Goal: Navigation & Orientation: Find specific page/section

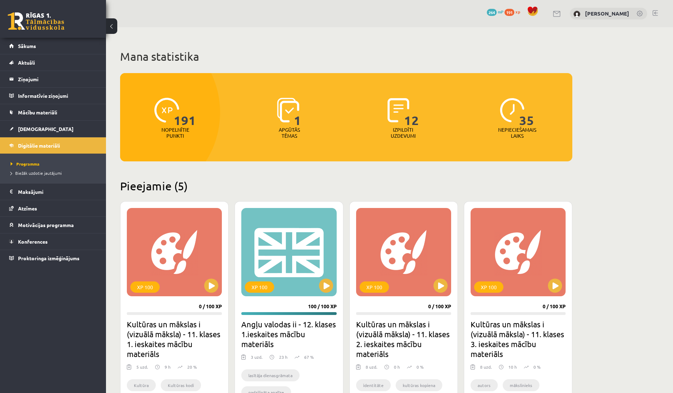
scroll to position [218, 0]
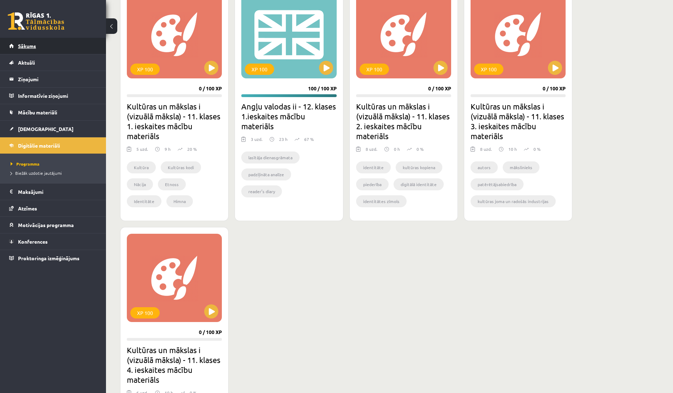
click at [23, 46] on span "Sākums" at bounding box center [27, 46] width 18 height 6
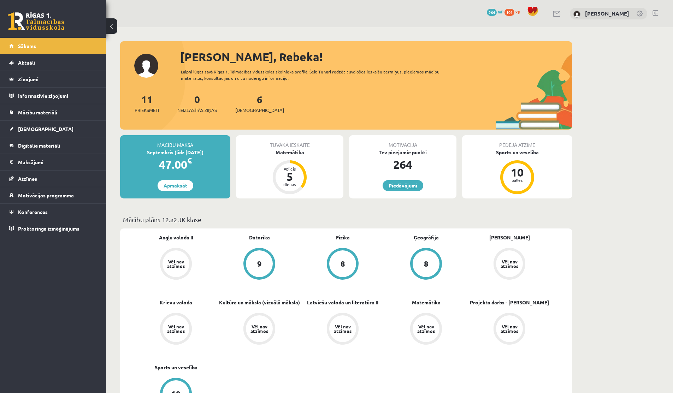
click at [396, 182] on link "Piedāvājumi" at bounding box center [403, 185] width 41 height 11
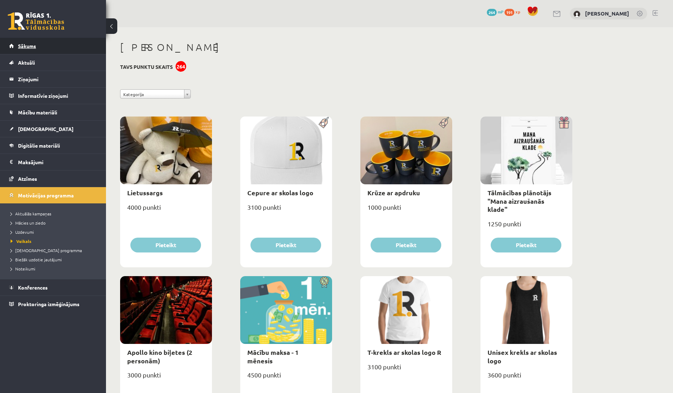
click at [26, 41] on link "Sākums" at bounding box center [53, 46] width 88 height 16
